Goal: Information Seeking & Learning: Learn about a topic

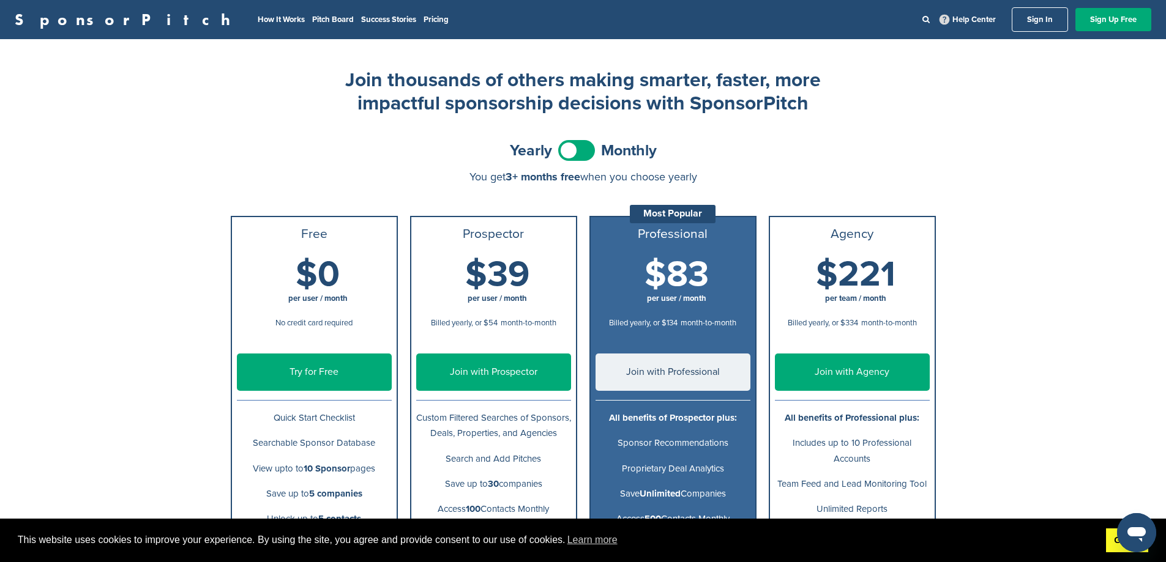
click at [1117, 539] on link "Got it!" at bounding box center [1127, 541] width 42 height 24
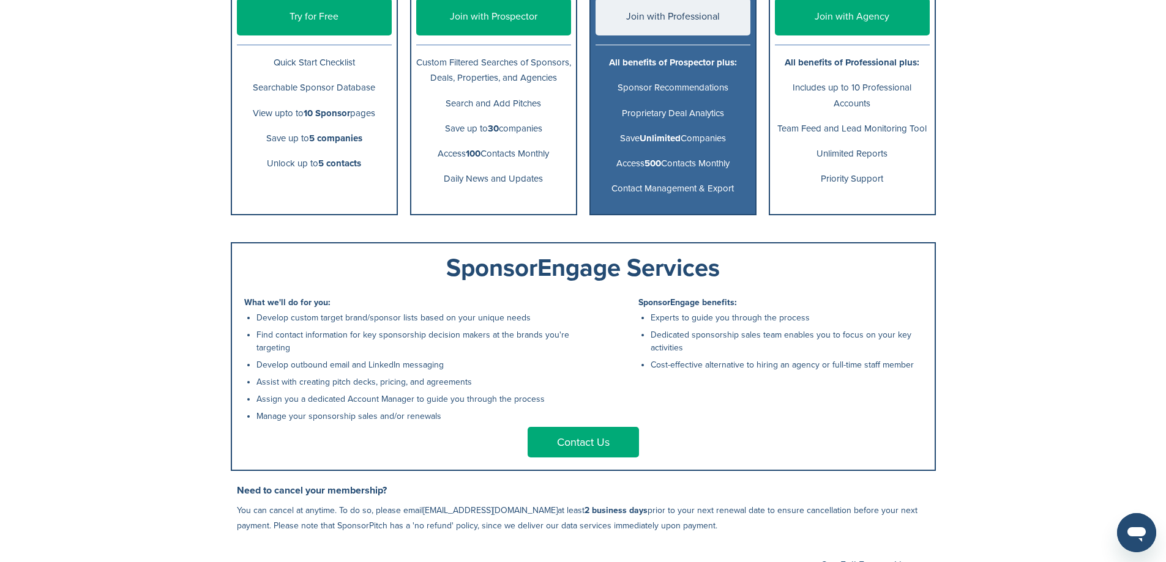
scroll to position [428, 0]
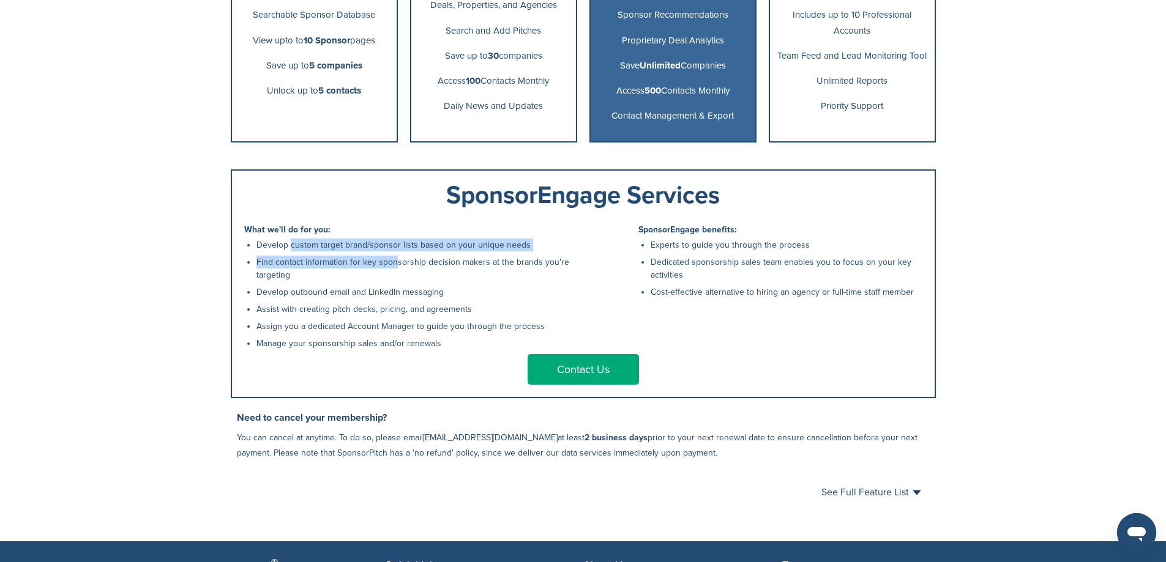
drag, startPoint x: 286, startPoint y: 248, endPoint x: 393, endPoint y: 263, distance: 107.5
click at [393, 263] on ul "Develop custom target brand/sponsor lists based on your unique needs Find conta…" at bounding box center [416, 294] width 321 height 111
click at [393, 260] on ul "Develop custom target brand/sponsor lists based on your unique needs Find conta…" at bounding box center [416, 294] width 321 height 111
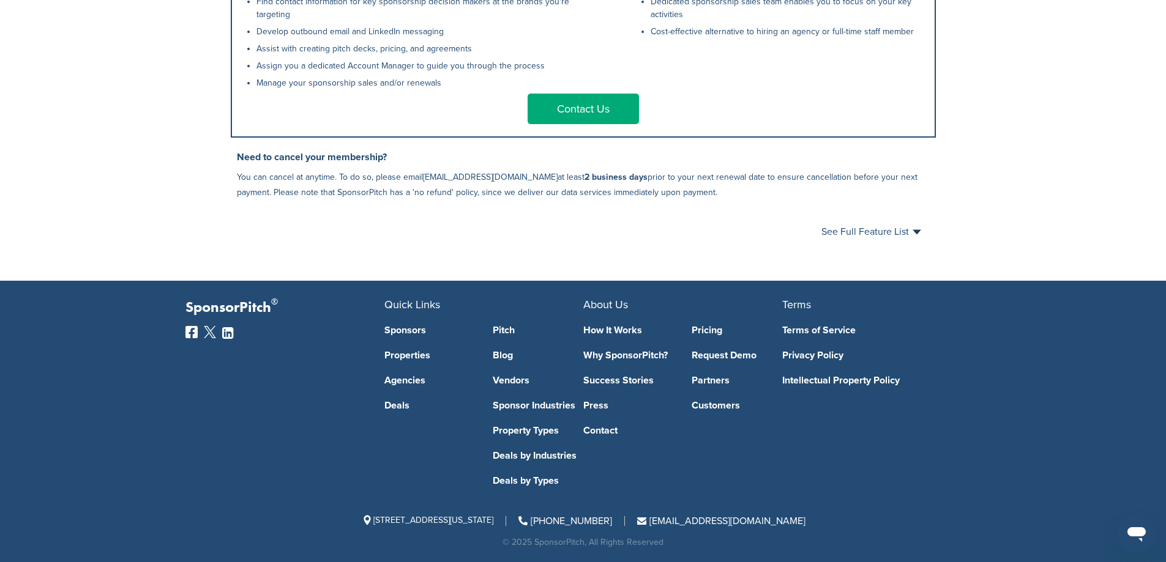
scroll to position [695, 0]
drag, startPoint x: 546, startPoint y: 544, endPoint x: 612, endPoint y: 544, distance: 66.1
click at [607, 544] on div "© 2025 SponsorPitch, All Rights Reserved" at bounding box center [582, 542] width 795 height 9
click at [612, 544] on div "© 2025 SponsorPitch, All Rights Reserved" at bounding box center [582, 542] width 795 height 9
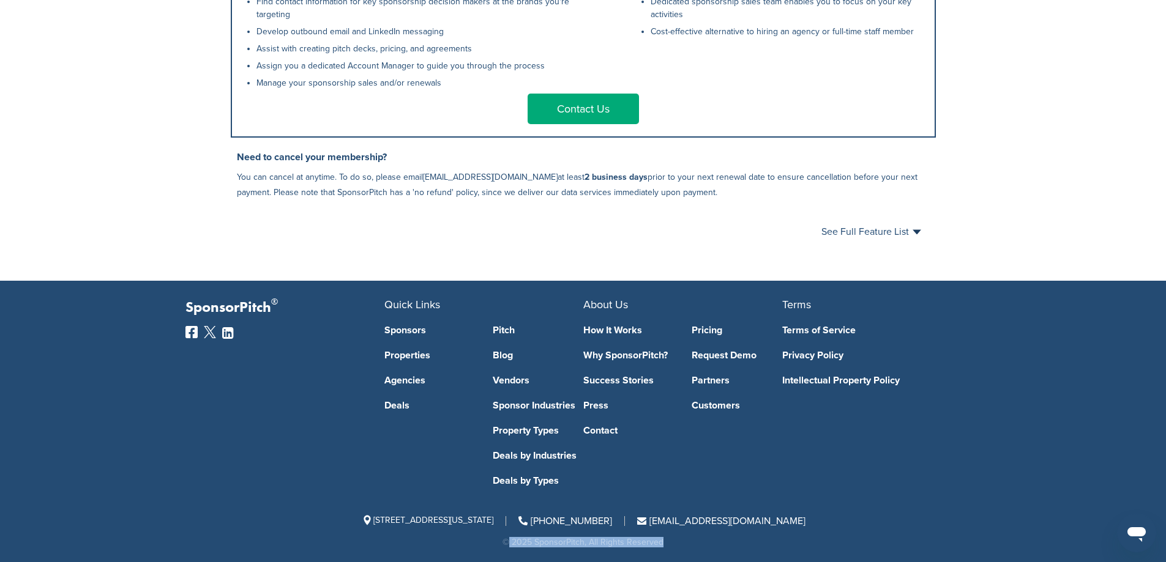
click at [612, 544] on div "© 2025 SponsorPitch, All Rights Reserved" at bounding box center [582, 542] width 795 height 9
click at [601, 543] on div "© 2025 SponsorPitch, All Rights Reserved" at bounding box center [582, 542] width 795 height 9
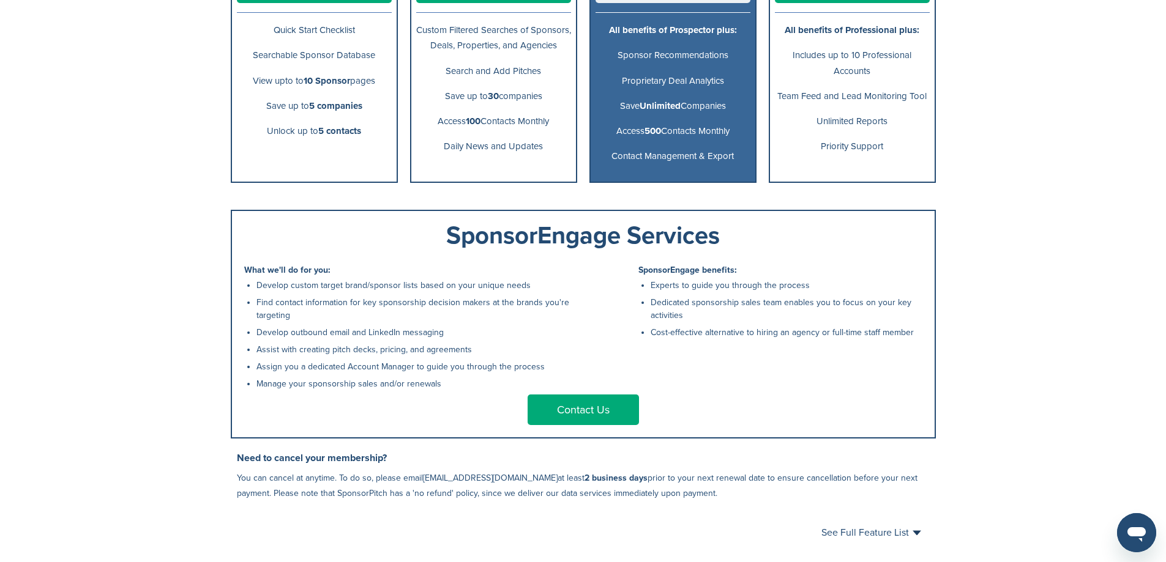
scroll to position [490, 0]
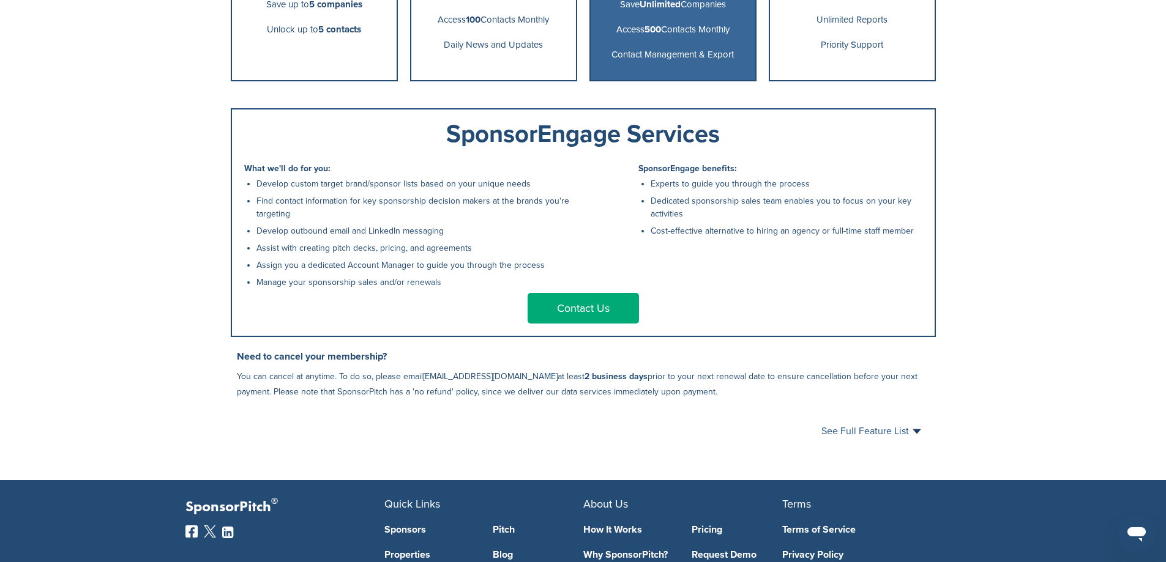
click at [878, 436] on span "See Full Feature List" at bounding box center [871, 431] width 100 height 10
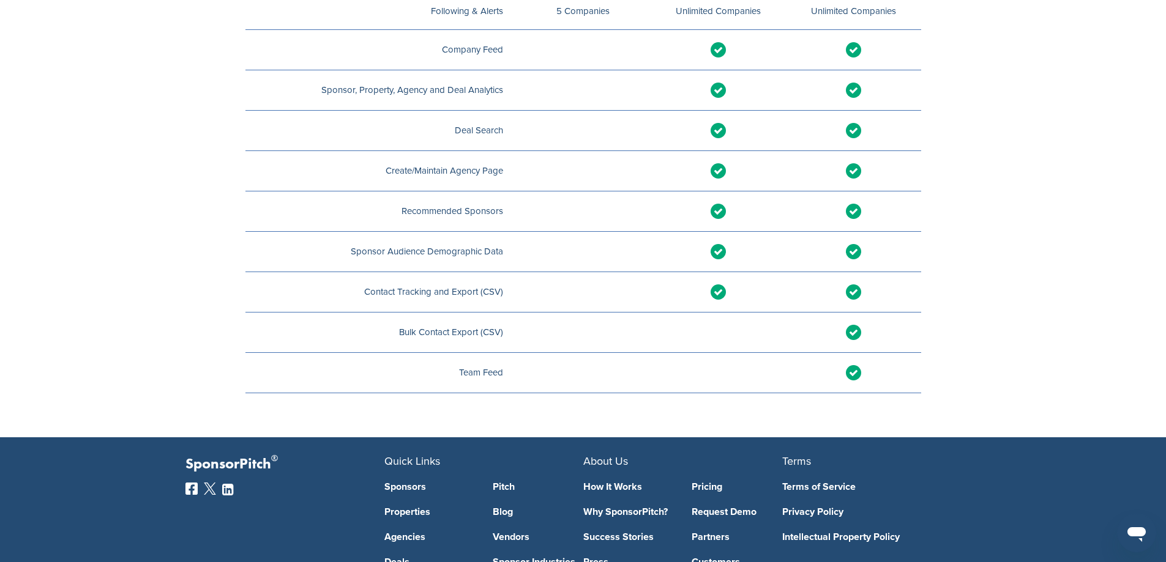
scroll to position [1619, 0]
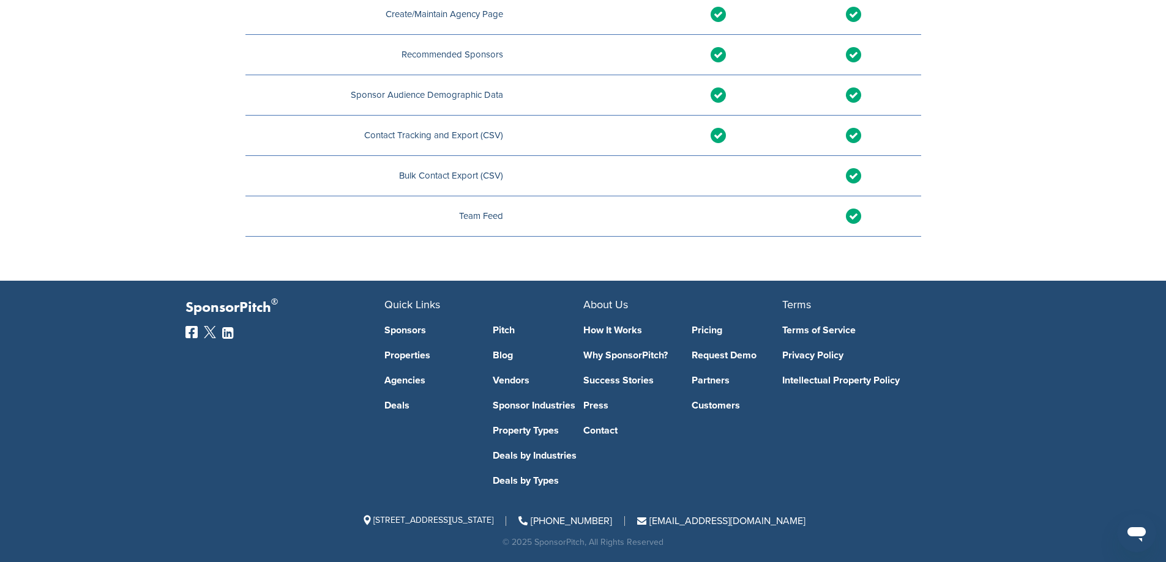
drag, startPoint x: 537, startPoint y: 546, endPoint x: 710, endPoint y: 551, distance: 173.2
click at [710, 551] on footer "SponsorPitch ® Quick Links Sponsors Properties Agencies Deals Pitch Blog Vendor…" at bounding box center [583, 421] width 1166 height 281
click at [672, 548] on footer "SponsorPitch ® Quick Links Sponsors Properties Agencies Deals Pitch Blog Vendor…" at bounding box center [583, 421] width 1166 height 281
click at [671, 546] on div "© 2025 SponsorPitch, All Rights Reserved" at bounding box center [582, 542] width 795 height 9
click at [649, 545] on div "© 2025 SponsorPitch, All Rights Reserved" at bounding box center [582, 542] width 795 height 9
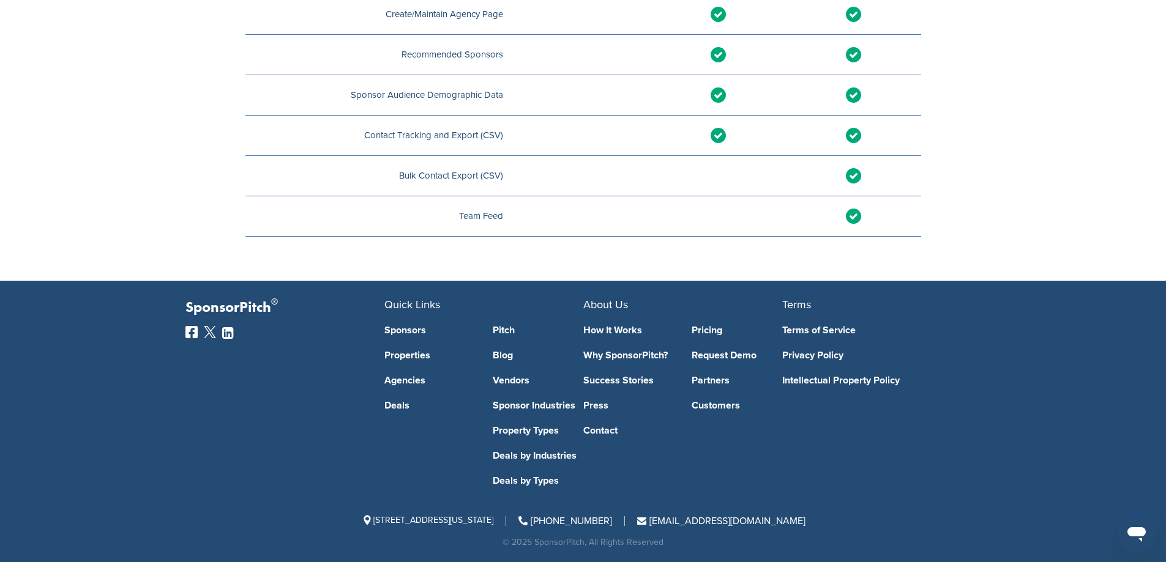
click at [649, 545] on div "© 2025 SponsorPitch, All Rights Reserved" at bounding box center [582, 542] width 795 height 9
drag, startPoint x: 649, startPoint y: 545, endPoint x: 655, endPoint y: 544, distance: 6.1
click at [655, 544] on div "© 2025 SponsorPitch, All Rights Reserved" at bounding box center [582, 542] width 795 height 9
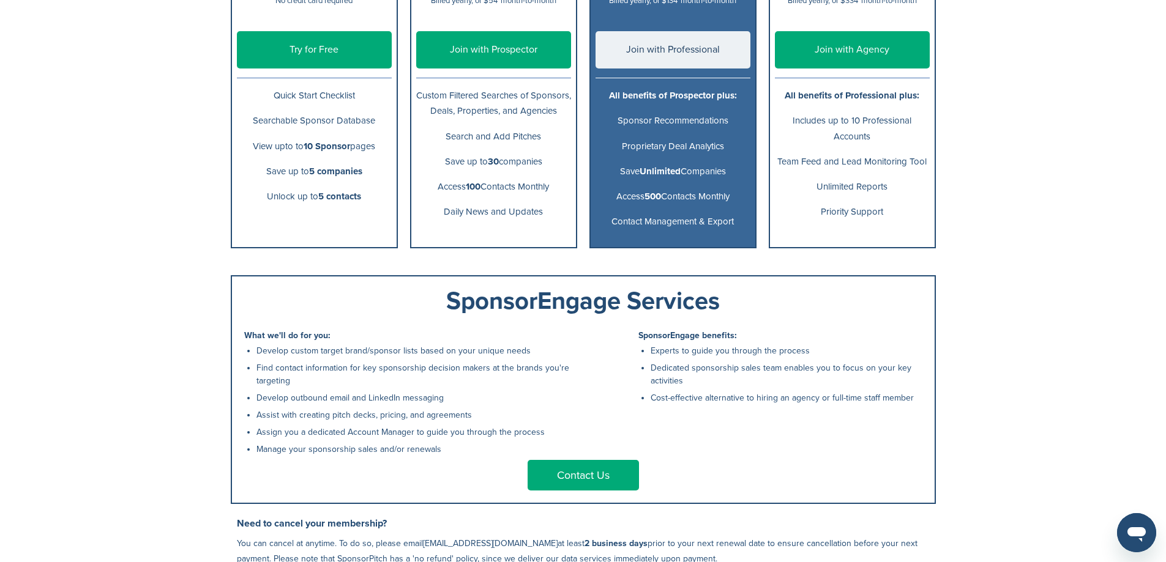
scroll to position [0, 0]
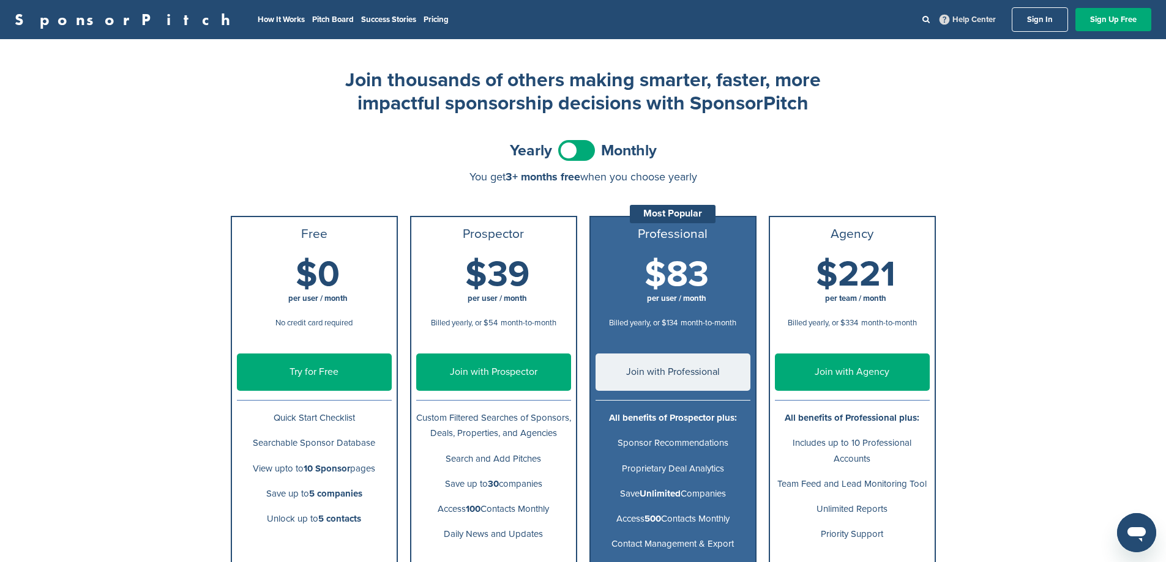
drag, startPoint x: 978, startPoint y: 304, endPoint x: 985, endPoint y: 25, distance: 278.5
click at [1045, 19] on link "Sign In" at bounding box center [1039, 19] width 56 height 24
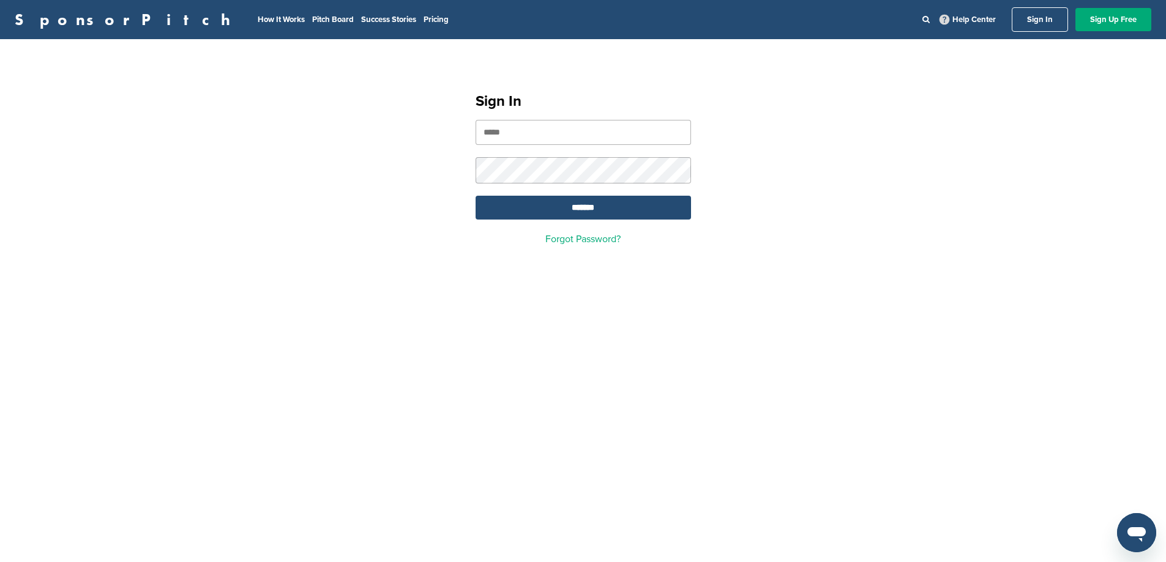
drag, startPoint x: 587, startPoint y: 94, endPoint x: 578, endPoint y: 92, distance: 9.9
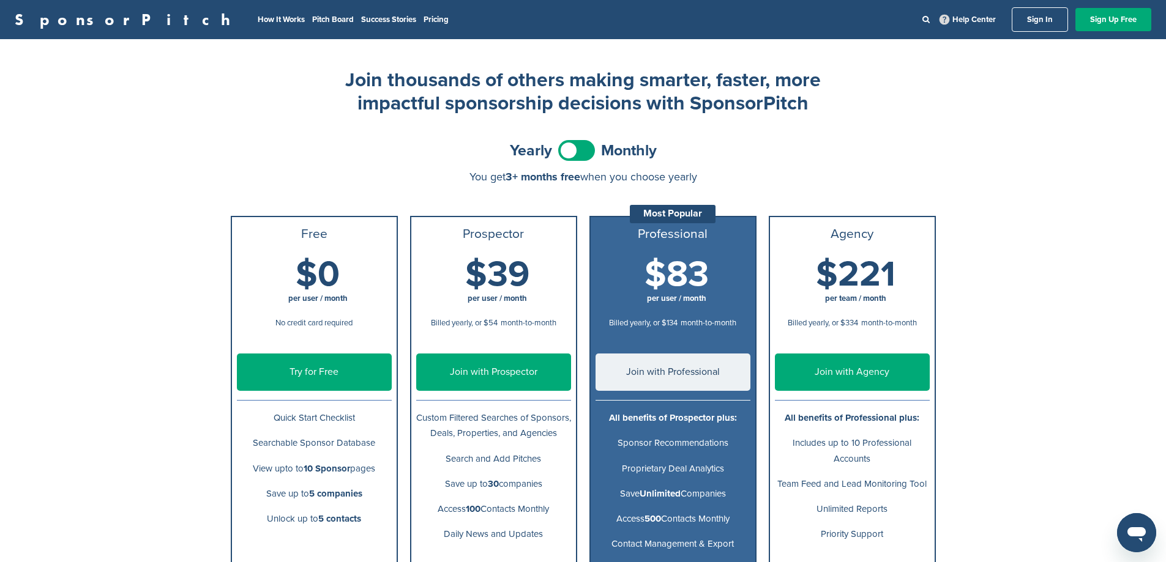
drag, startPoint x: 434, startPoint y: 86, endPoint x: 419, endPoint y: 80, distance: 16.8
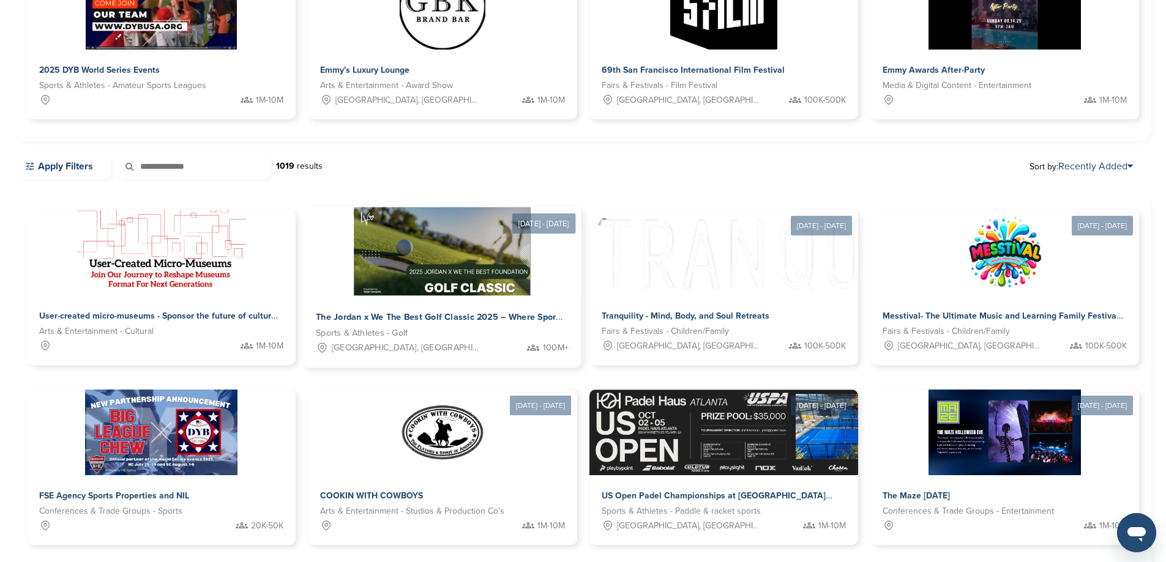
scroll to position [306, 0]
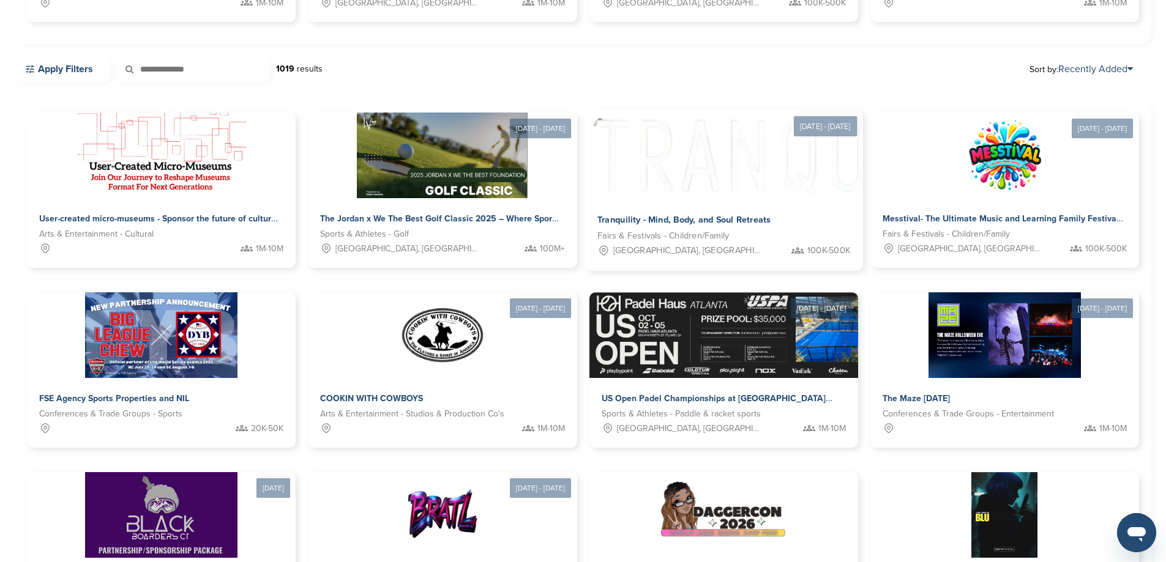
click at [584, 160] on img at bounding box center [836, 154] width 505 height 89
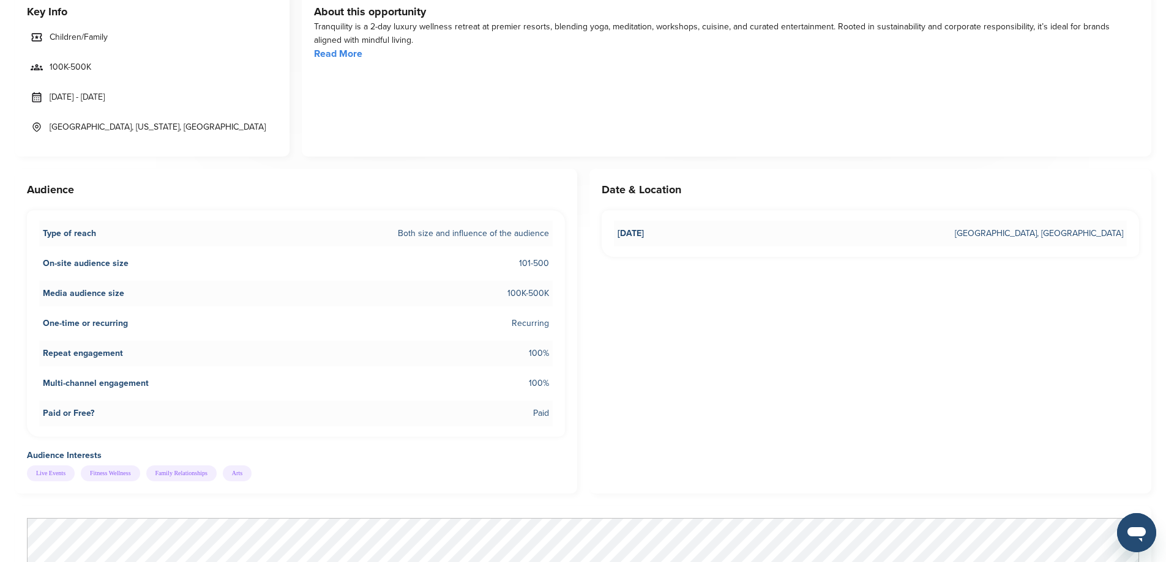
scroll to position [428, 0]
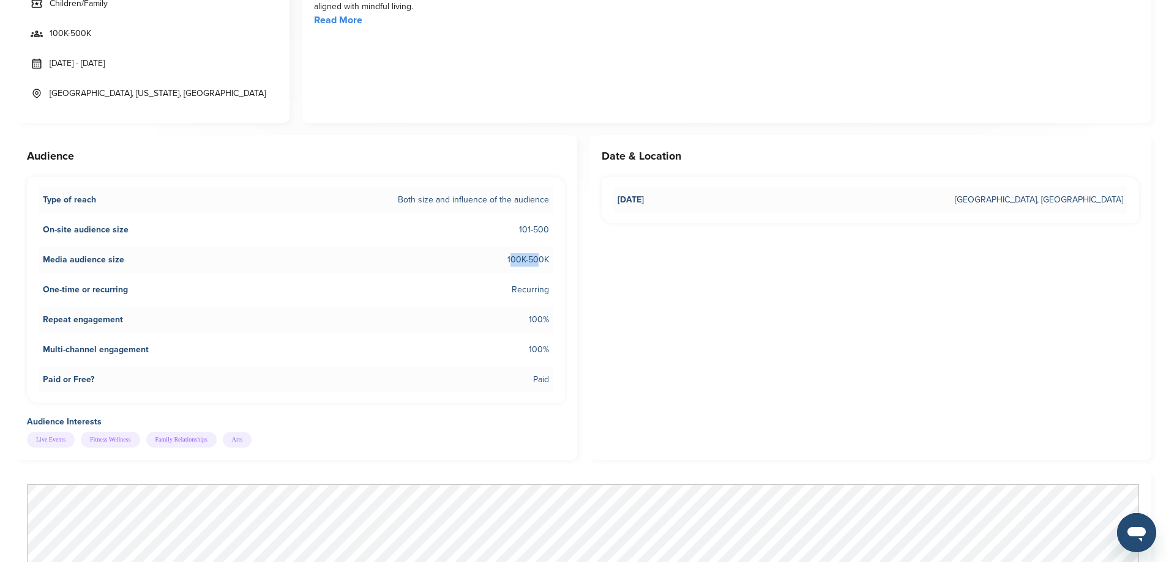
drag, startPoint x: 496, startPoint y: 253, endPoint x: 535, endPoint y: 263, distance: 41.1
click at [535, 263] on li "Media audience size 100K-500K" at bounding box center [295, 260] width 513 height 26
click at [535, 263] on span "100K-500K" at bounding box center [528, 259] width 42 height 13
drag, startPoint x: 514, startPoint y: 294, endPoint x: 534, endPoint y: 294, distance: 19.6
click at [534, 294] on li "One-time or recurring Recurring" at bounding box center [295, 290] width 513 height 26
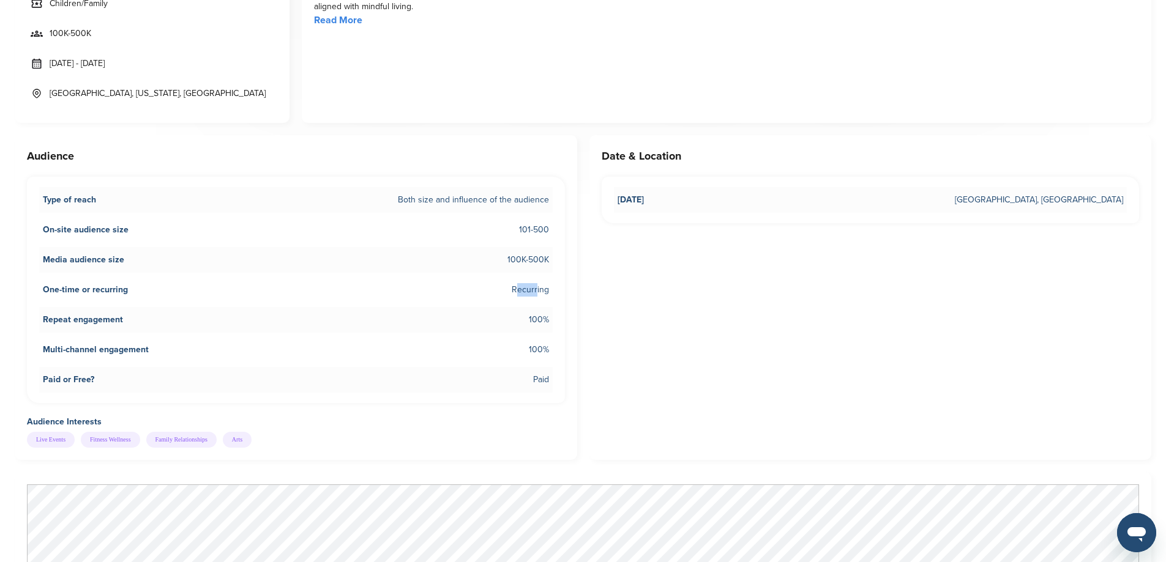
click at [534, 294] on span "Recurring" at bounding box center [530, 289] width 37 height 13
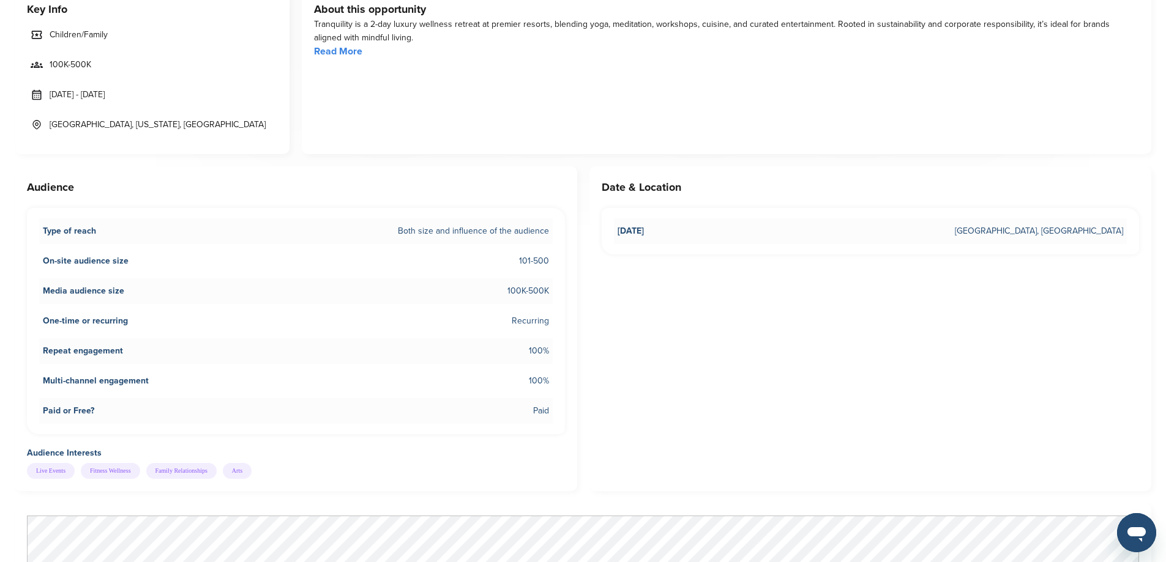
scroll to position [61, 0]
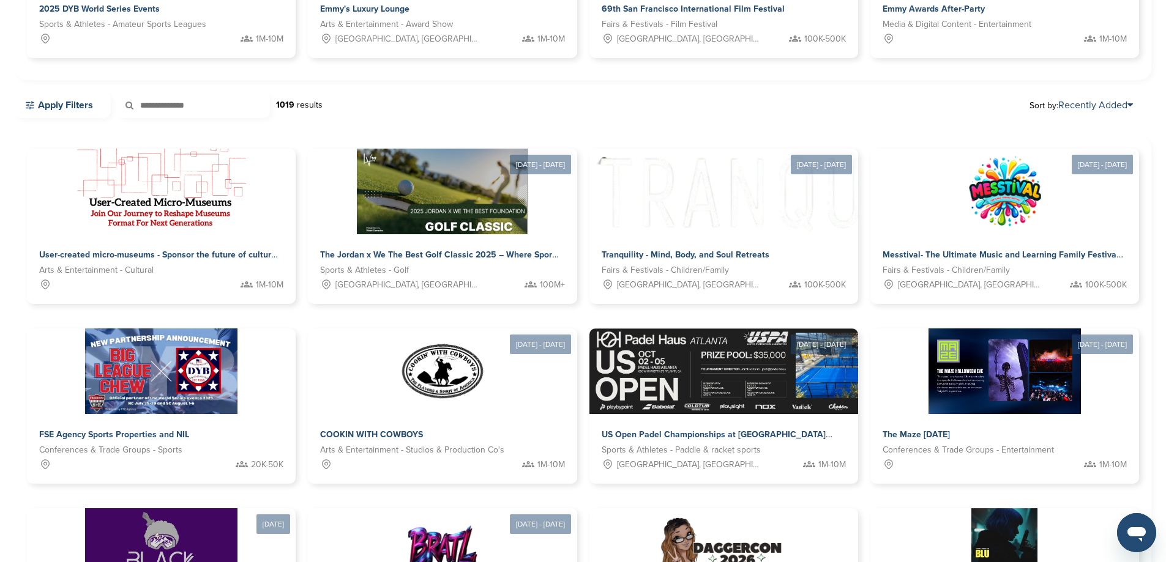
click at [548, 475] on div "User-created micro-museums - Sponsor the future of cultural storytelling Arts &…" at bounding box center [583, 431] width 1112 height 565
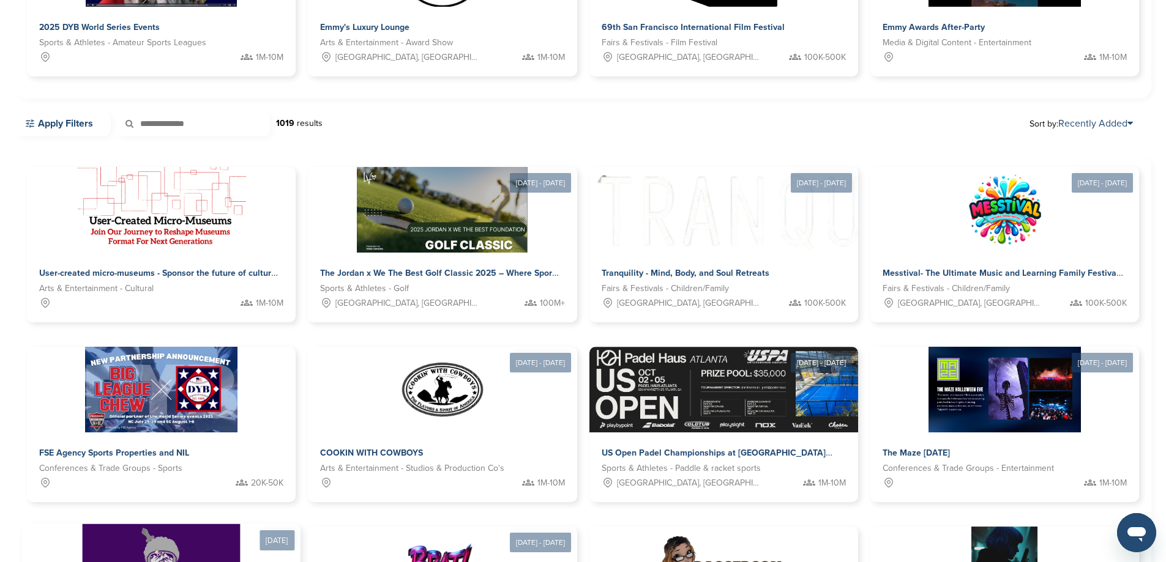
scroll to position [245, 0]
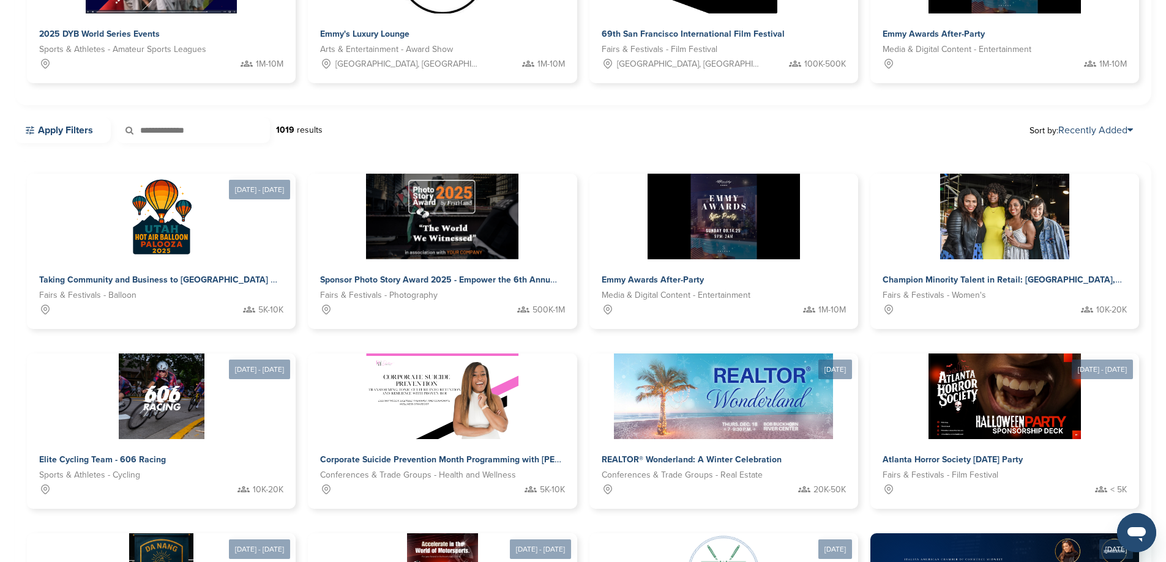
drag, startPoint x: 395, startPoint y: 132, endPoint x: 321, endPoint y: 126, distance: 74.9
click at [321, 126] on div "Apply Filters 1019 results Sort by: Recently Added" at bounding box center [583, 136] width 1136 height 38
drag, startPoint x: 357, startPoint y: 121, endPoint x: 285, endPoint y: 113, distance: 73.2
click at [285, 117] on div "Apply Filters 1019 results Sort by: Recently Added" at bounding box center [583, 130] width 1136 height 26
click at [285, 125] on strong "1019" at bounding box center [285, 130] width 18 height 10
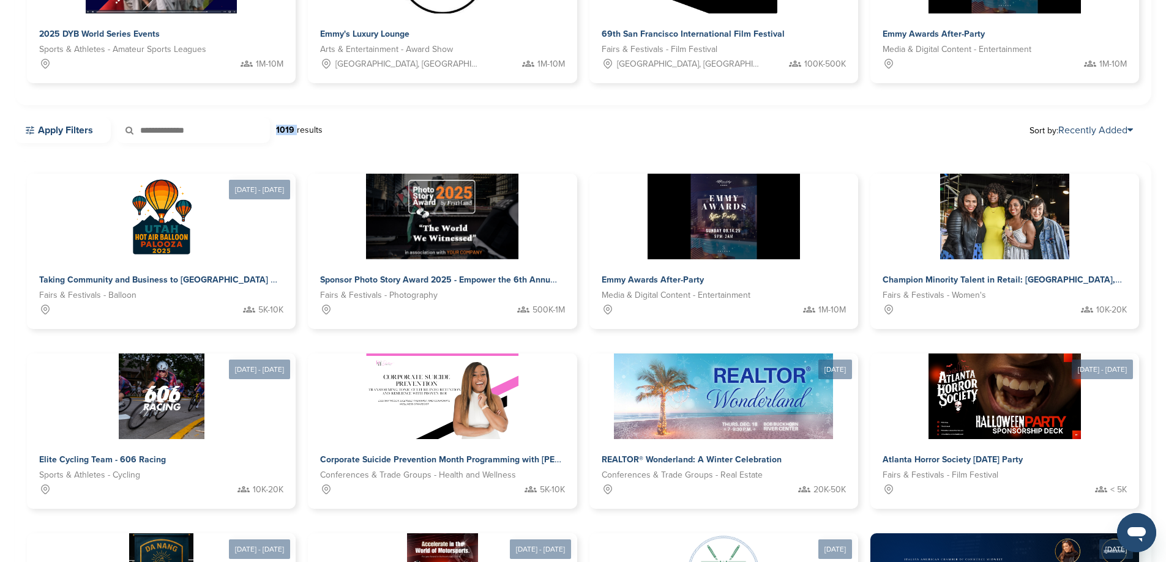
click at [284, 125] on strong "1019" at bounding box center [285, 130] width 18 height 10
click at [329, 117] on div "Apply Filters 1019 results Sort by: Recently Added" at bounding box center [583, 130] width 1136 height 26
click at [117, 222] on img at bounding box center [161, 215] width 89 height 89
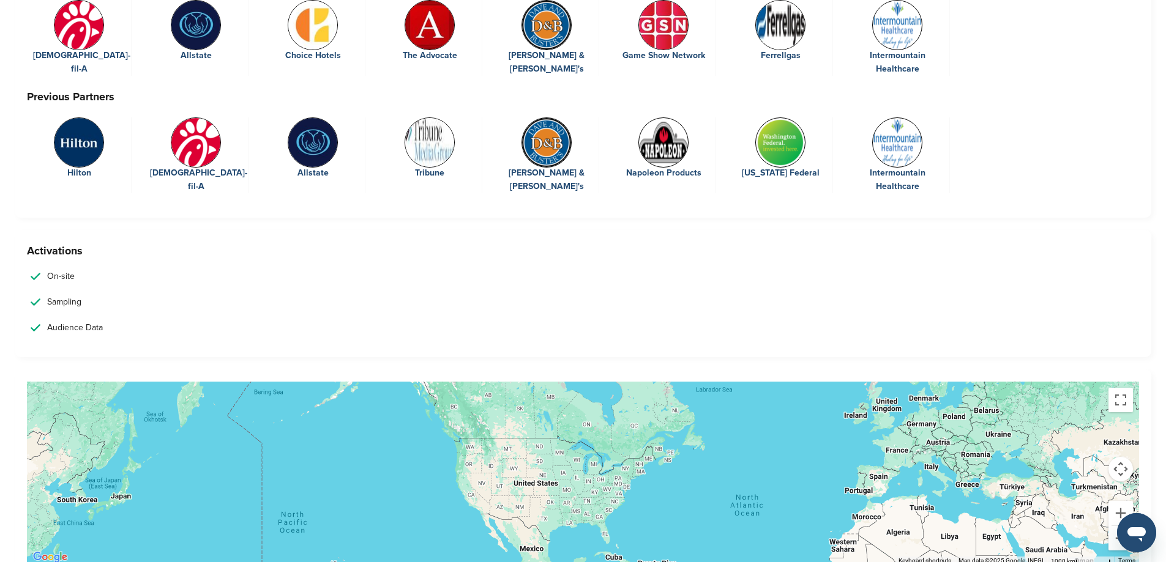
scroll to position [2937, 0]
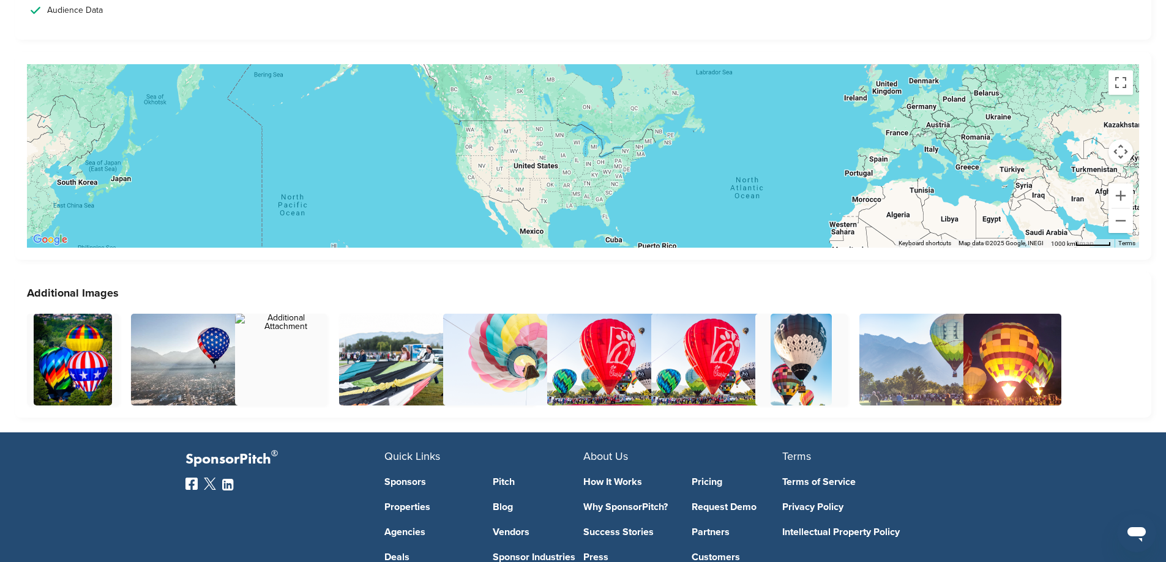
drag, startPoint x: 13, startPoint y: 212, endPoint x: 12, endPoint y: 201, distance: 10.5
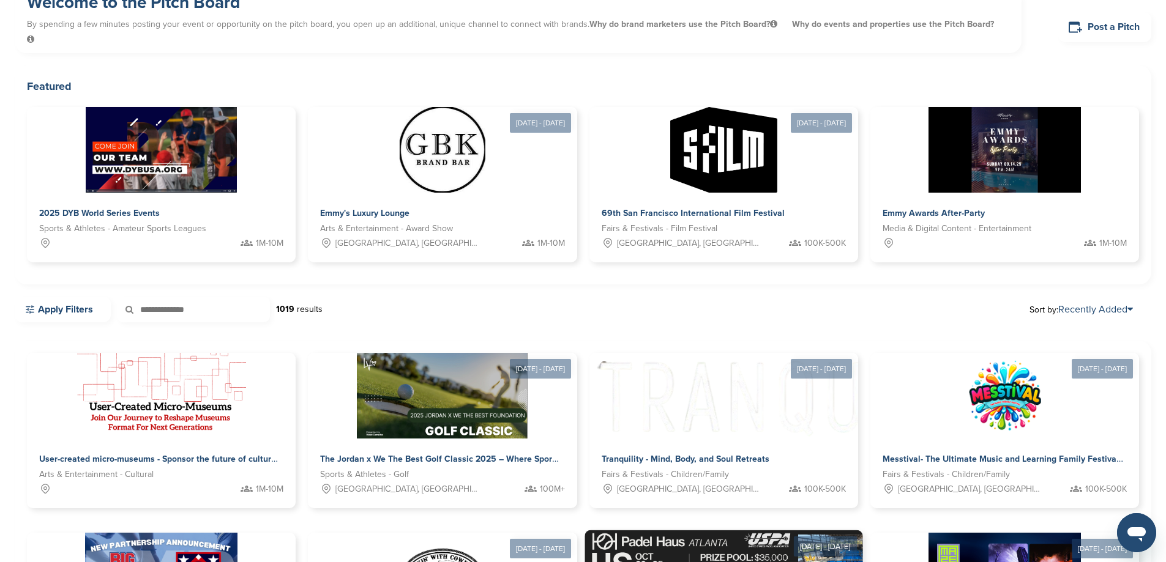
scroll to position [428, 0]
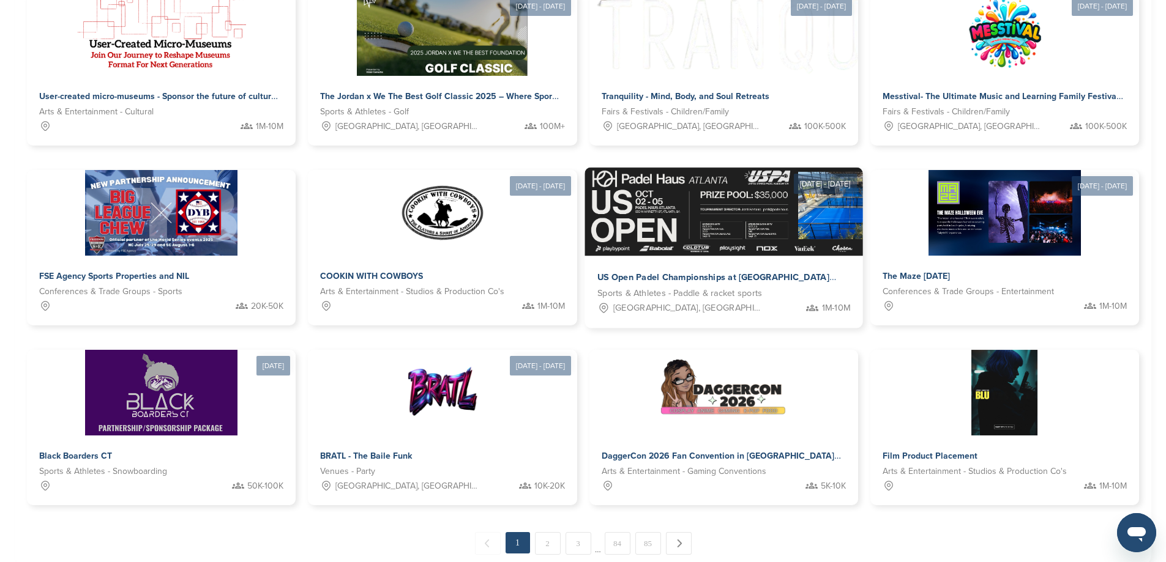
click at [584, 211] on img at bounding box center [750, 212] width 332 height 89
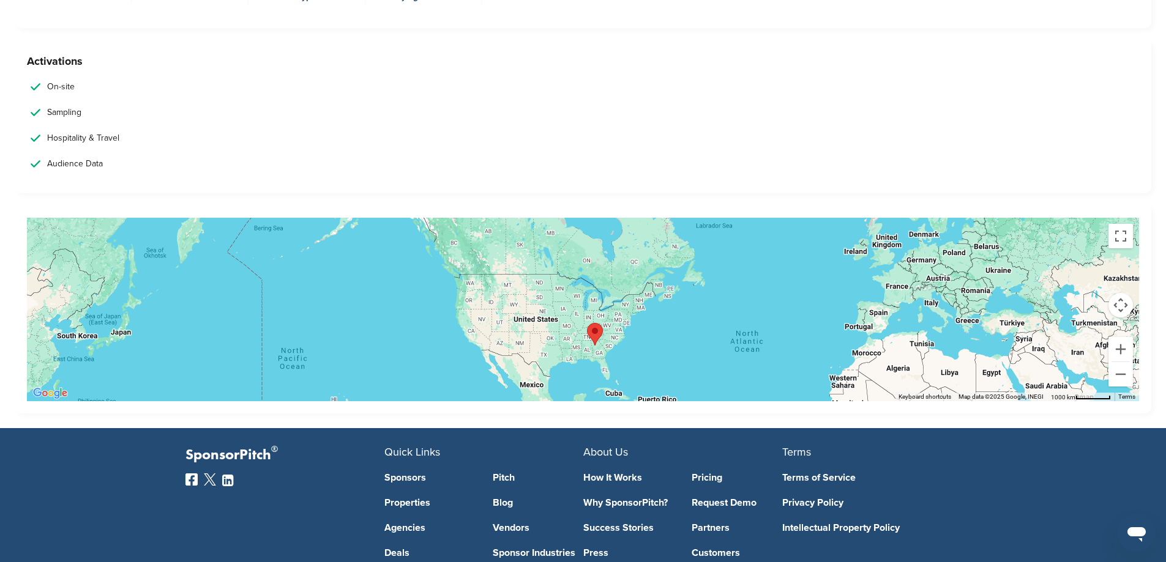
scroll to position [1484, 0]
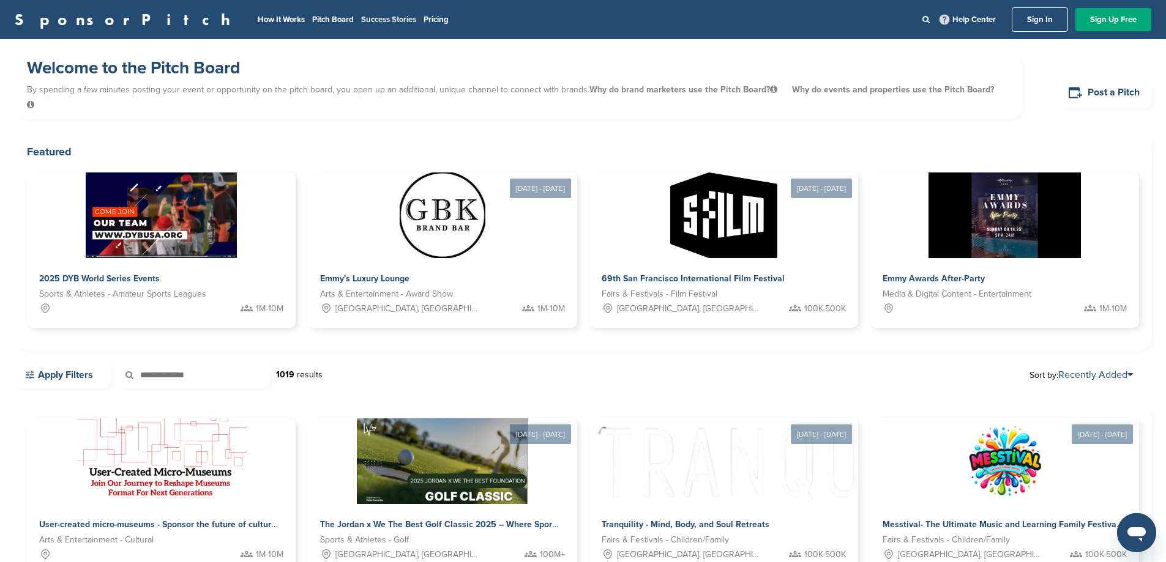
click at [361, 15] on link "Success Stories" at bounding box center [388, 20] width 55 height 10
click at [83, 15] on link "SponsorPitch" at bounding box center [126, 20] width 223 height 16
